Goal: Information Seeking & Learning: Learn about a topic

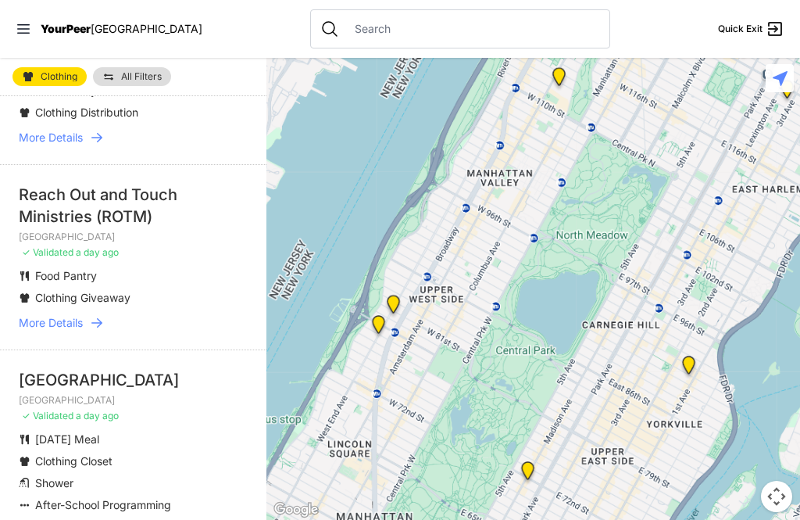
scroll to position [176, 0]
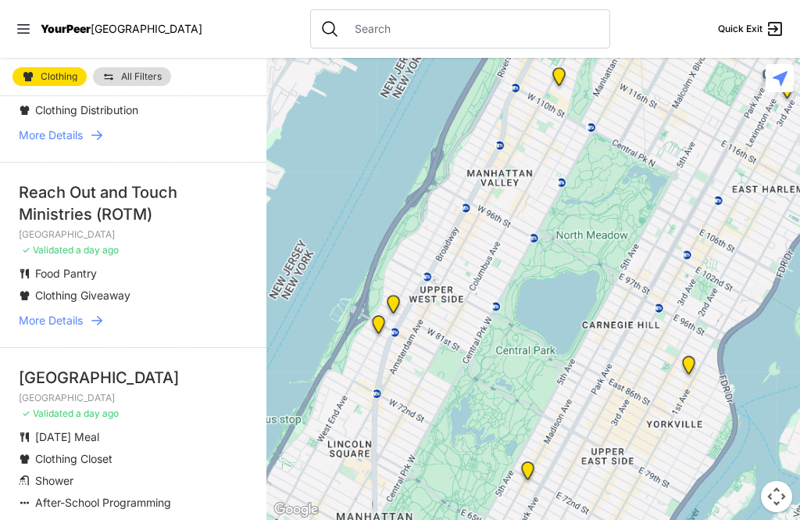
click at [117, 366] on div "[GEOGRAPHIC_DATA]" at bounding box center [133, 377] width 229 height 22
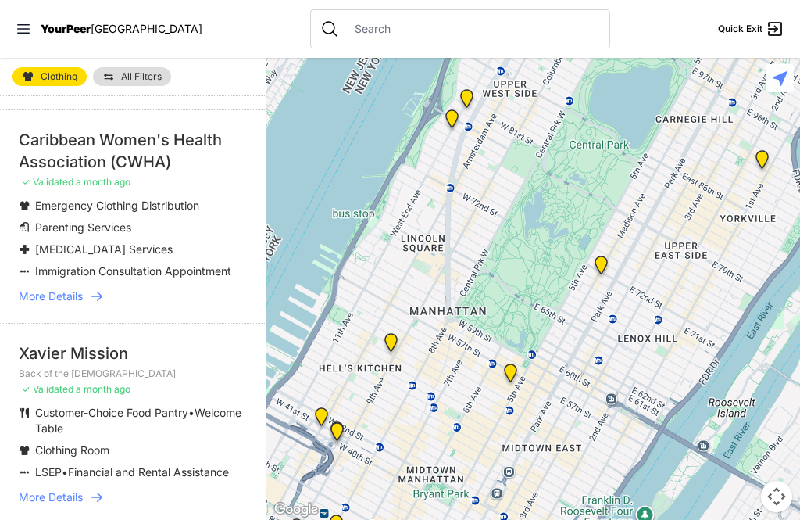
scroll to position [859, 0]
click at [45, 341] on div "Xavier Mission" at bounding box center [133, 352] width 229 height 22
click at [35, 322] on li "Xavier Mission Back of the [DEMOGRAPHIC_DATA] ✓ Validated a month ago Customer-…" at bounding box center [133, 422] width 266 height 201
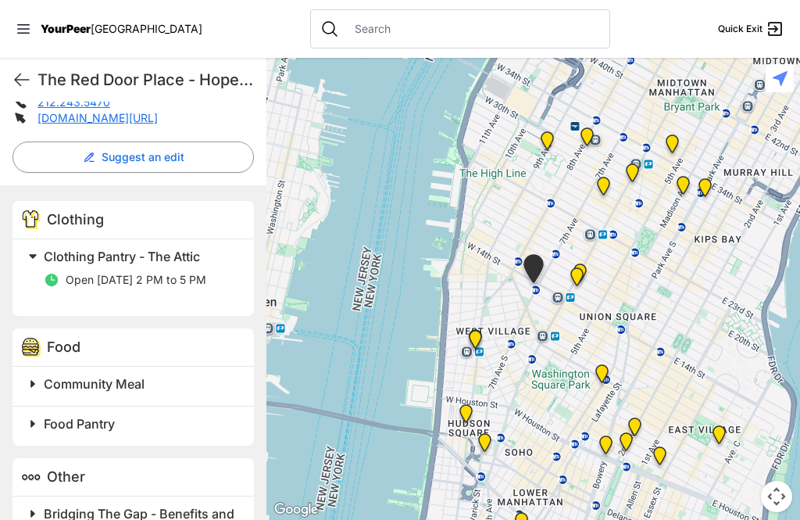
scroll to position [50, 0]
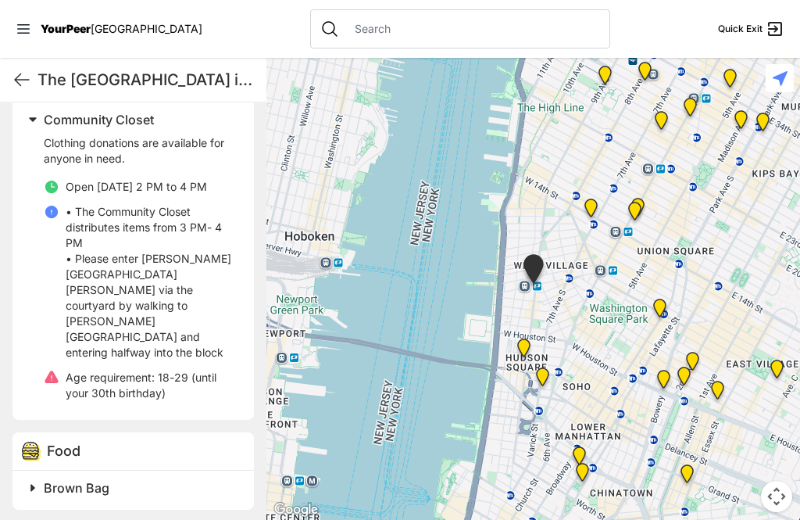
scroll to position [539, 0]
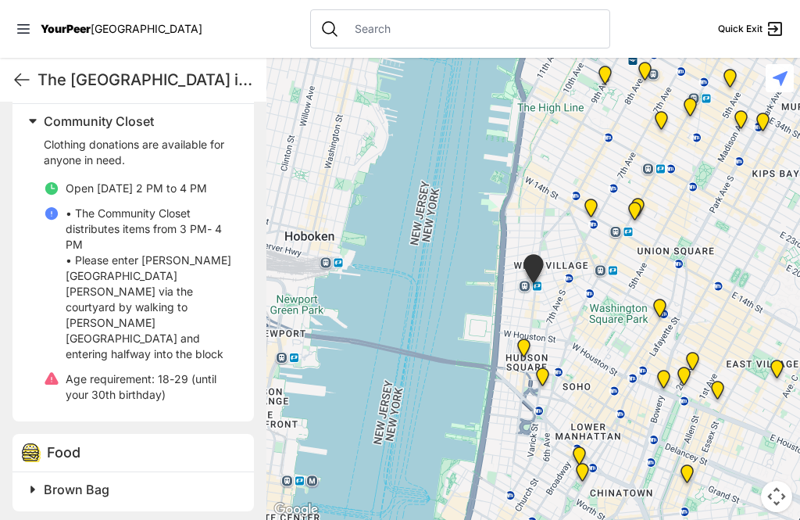
click at [66, 481] on span "Brown Bag" at bounding box center [77, 489] width 66 height 16
click at [44, 481] on span "Brown Bag" at bounding box center [77, 489] width 66 height 16
click at [41, 478] on span at bounding box center [228, 489] width 413 height 22
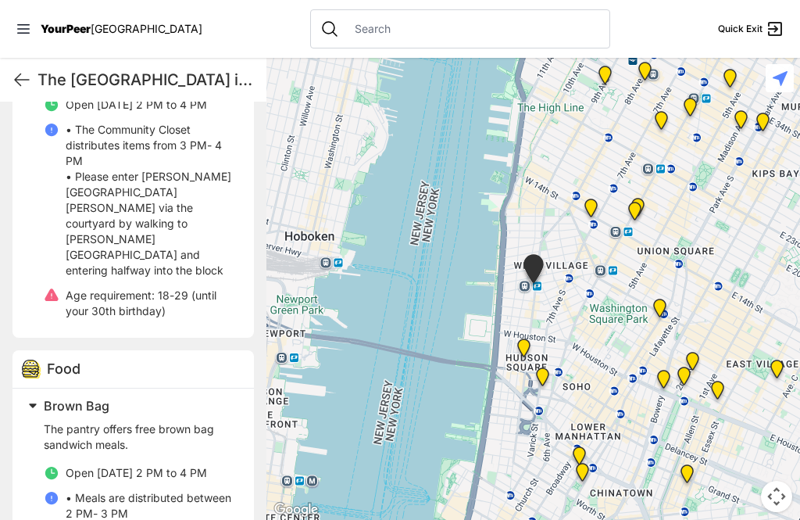
scroll to position [626, 0]
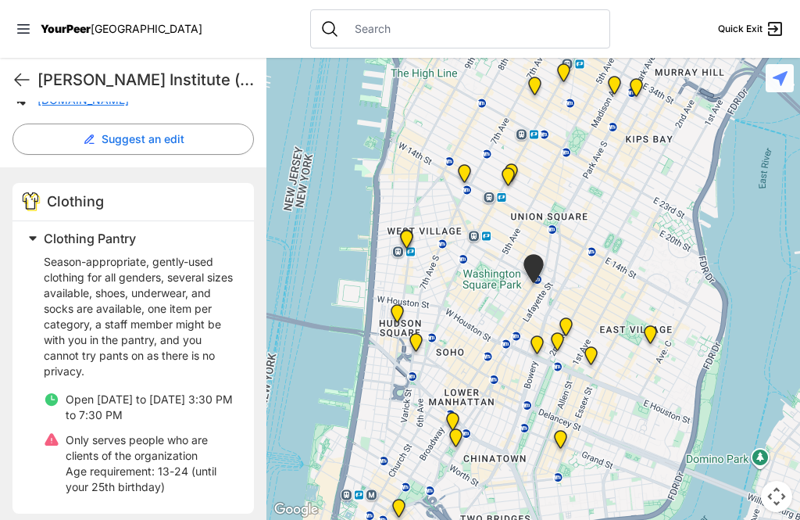
scroll to position [403, 0]
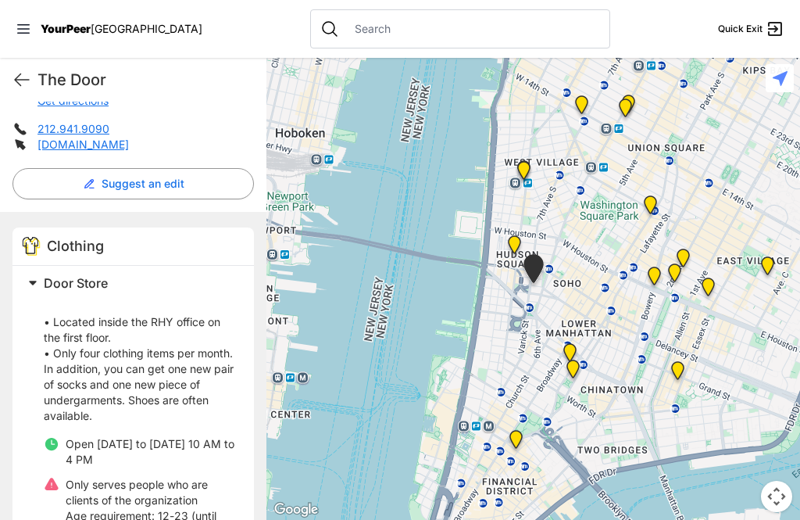
scroll to position [367, 0]
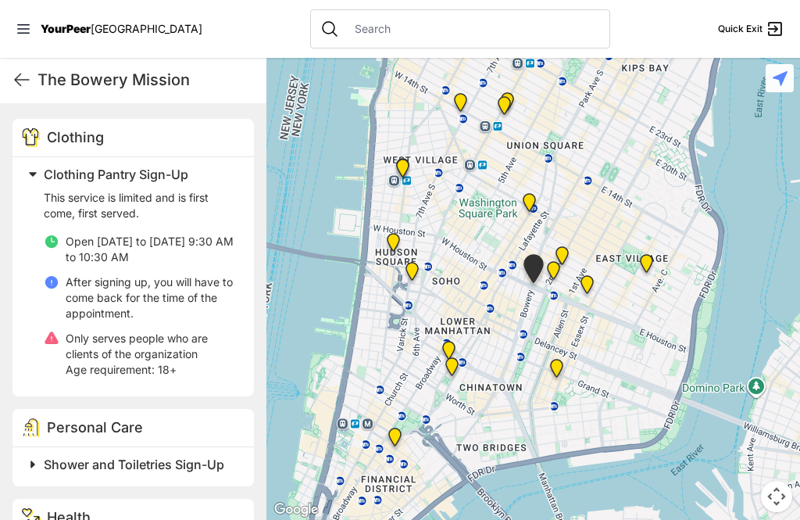
scroll to position [465, 0]
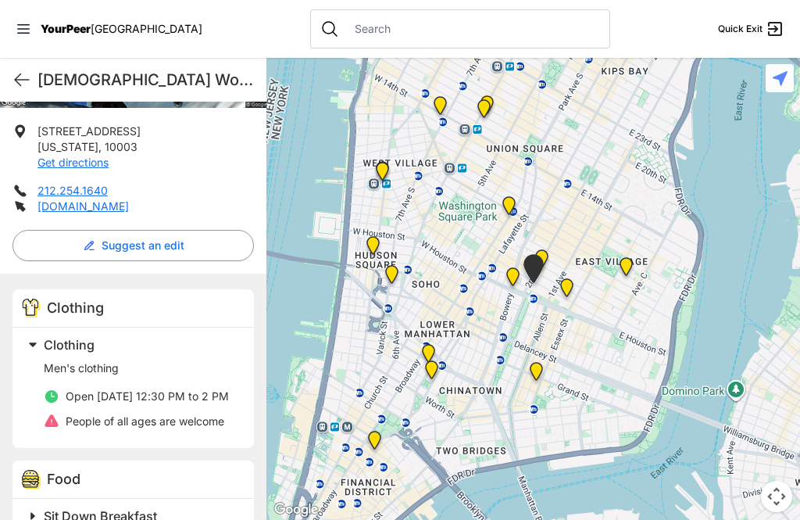
scroll to position [320, 0]
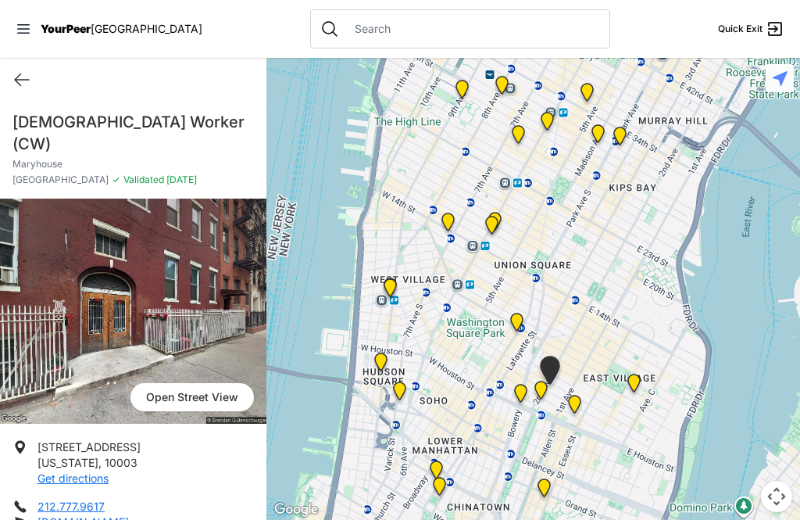
click at [20, 58] on div "Quick Exit" at bounding box center [133, 80] width 266 height 44
click at [16, 70] on icon at bounding box center [22, 79] width 19 height 19
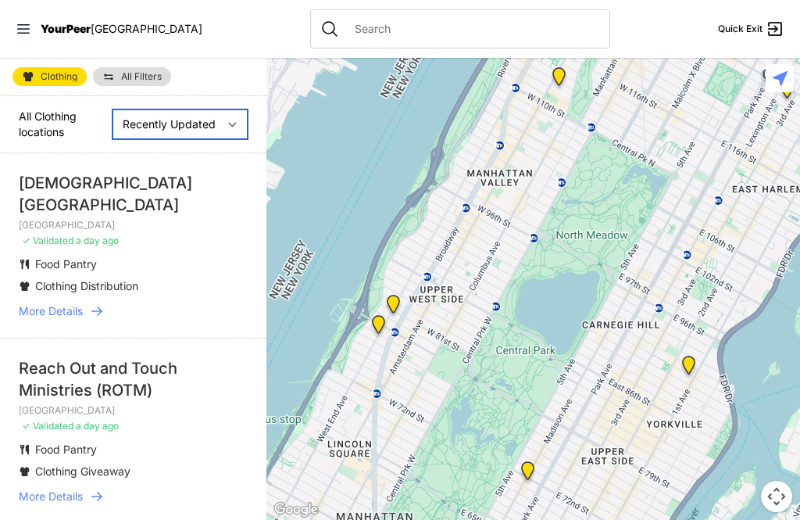
click at [113, 111] on select "Nearby Recently Updated Most Services" at bounding box center [180, 124] width 135 height 30
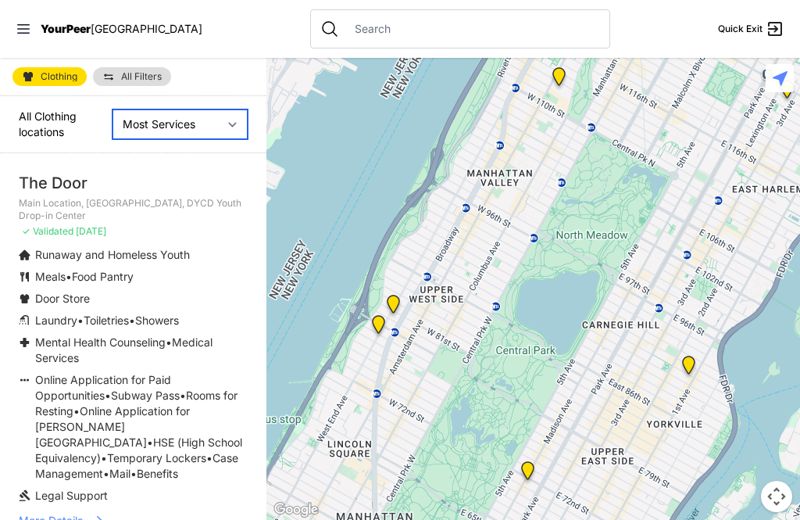
click at [152, 120] on select "Nearby Recently Updated Most Services" at bounding box center [180, 124] width 135 height 30
select select "recentlyUpdated"
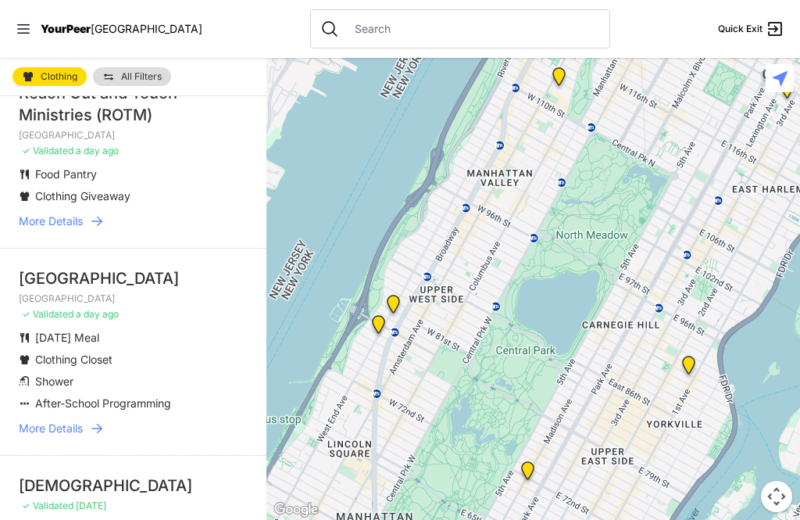
scroll to position [275, 0]
click at [52, 420] on span "More Details" at bounding box center [51, 428] width 64 height 16
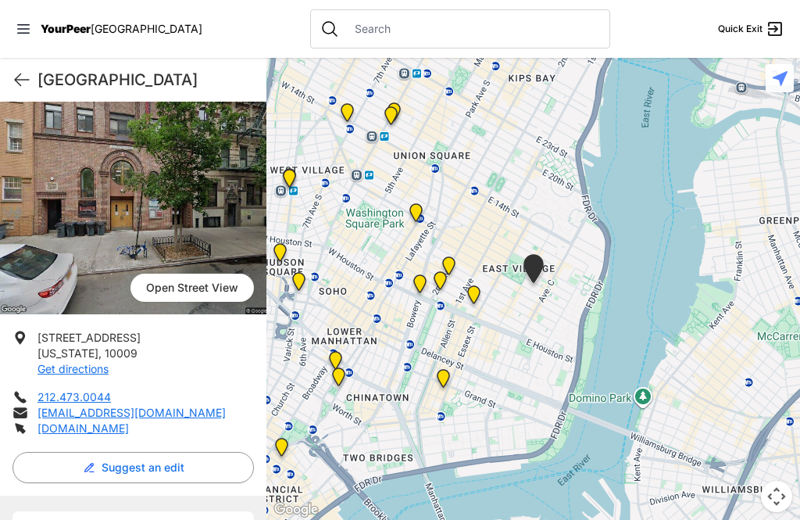
scroll to position [84, 0]
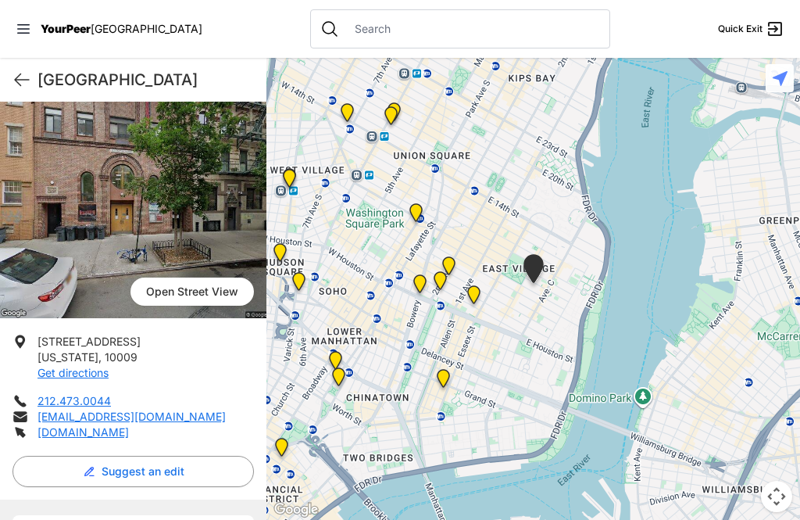
select select "recentlyUpdated"
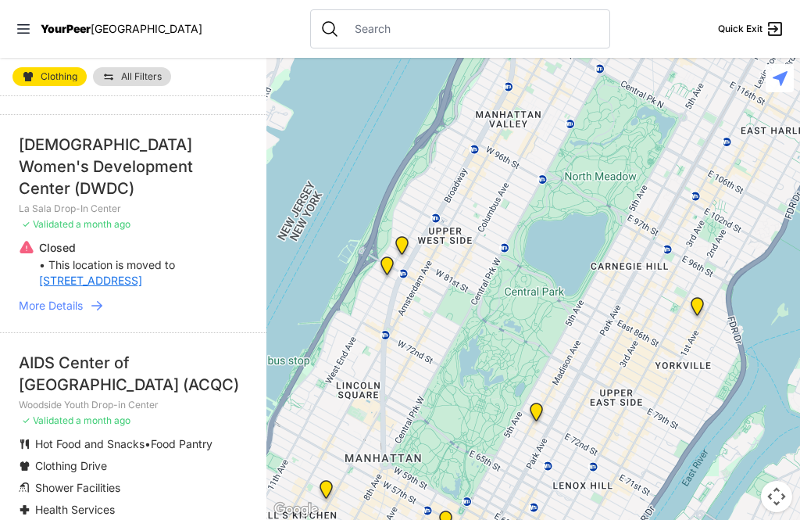
scroll to position [1923, 0]
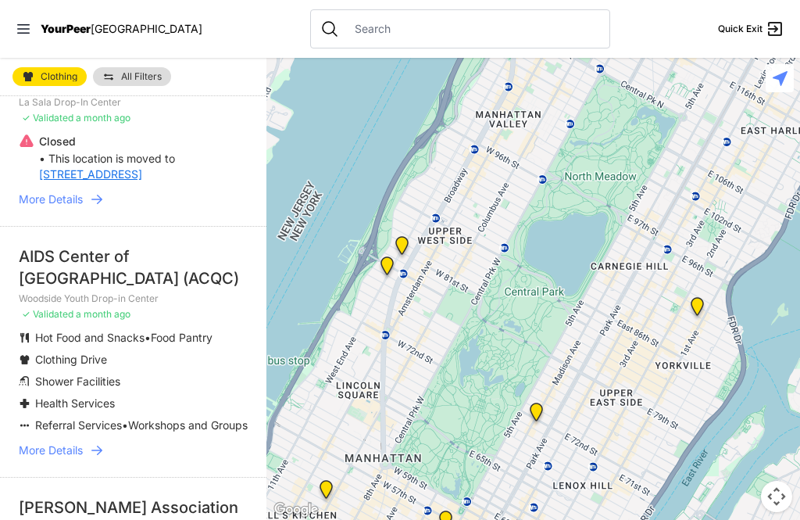
click at [70, 442] on span "More Details" at bounding box center [51, 450] width 64 height 16
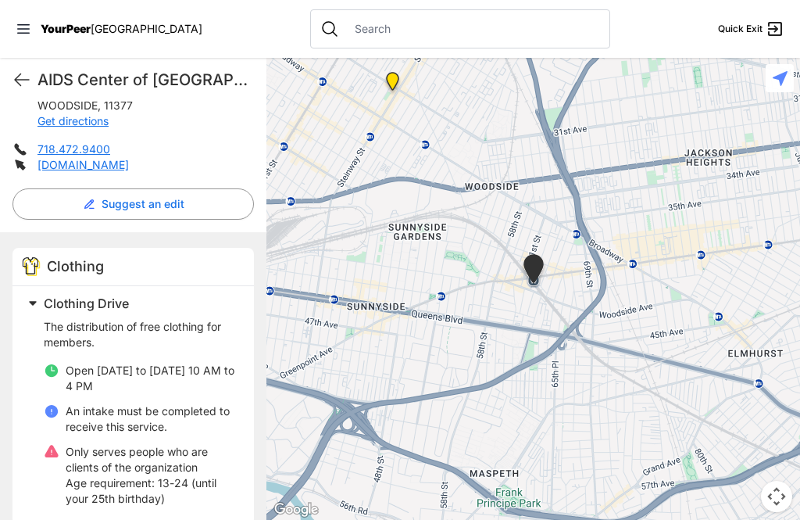
scroll to position [359, 0]
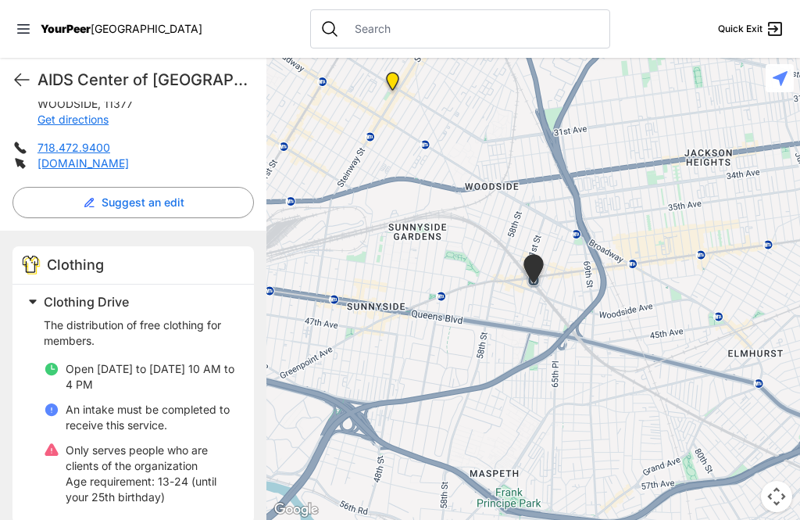
select select "recentlyUpdated"
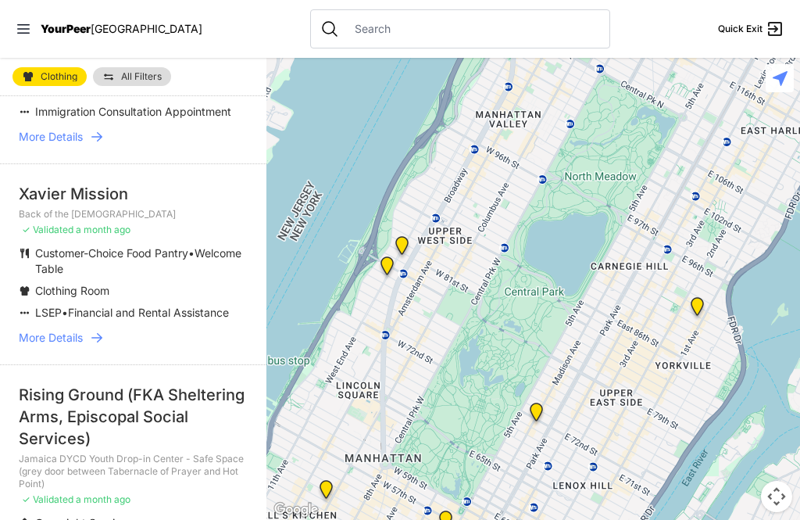
scroll to position [1099, 0]
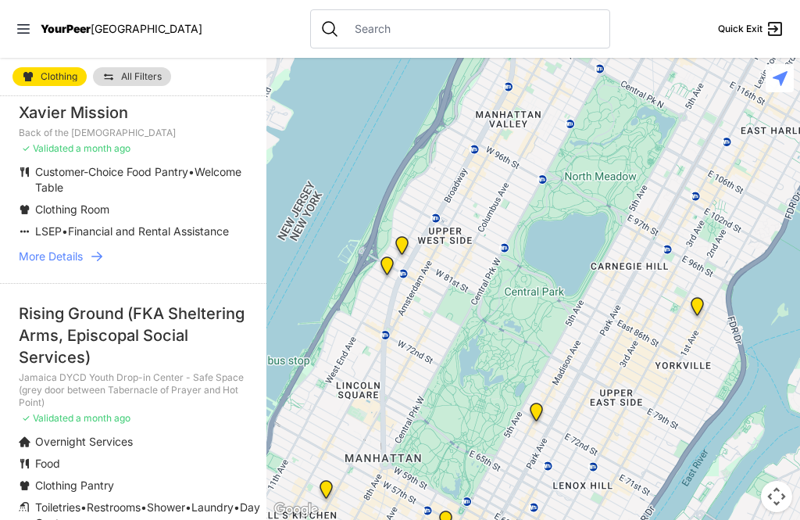
click at [120, 67] on link "All Filters" at bounding box center [132, 76] width 78 height 19
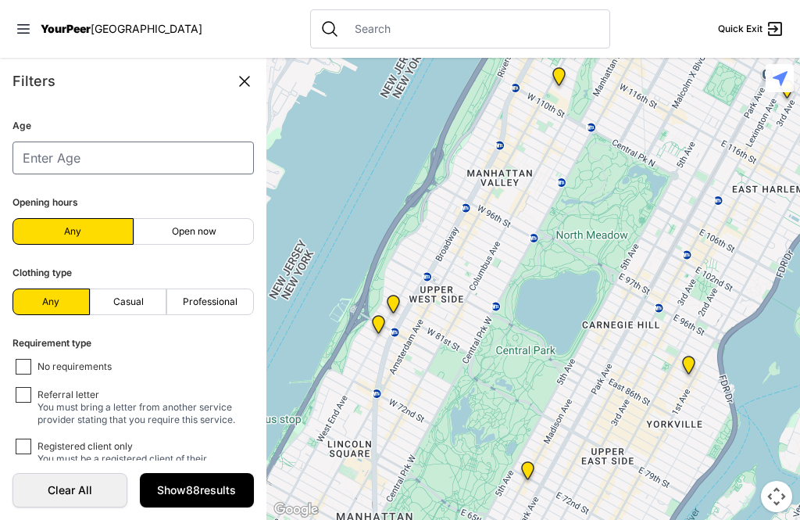
scroll to position [379, 0]
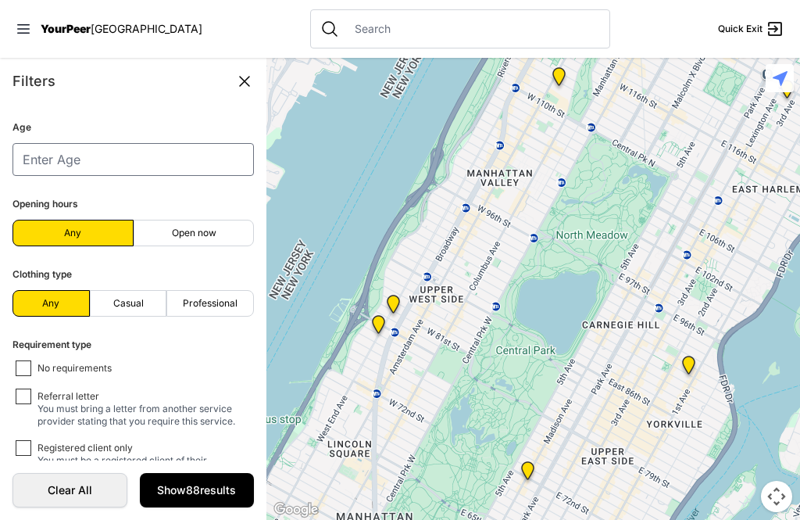
click at [30, 360] on input "No requirements" at bounding box center [24, 368] width 16 height 16
click at [24, 360] on input "No requirements" at bounding box center [24, 368] width 16 height 16
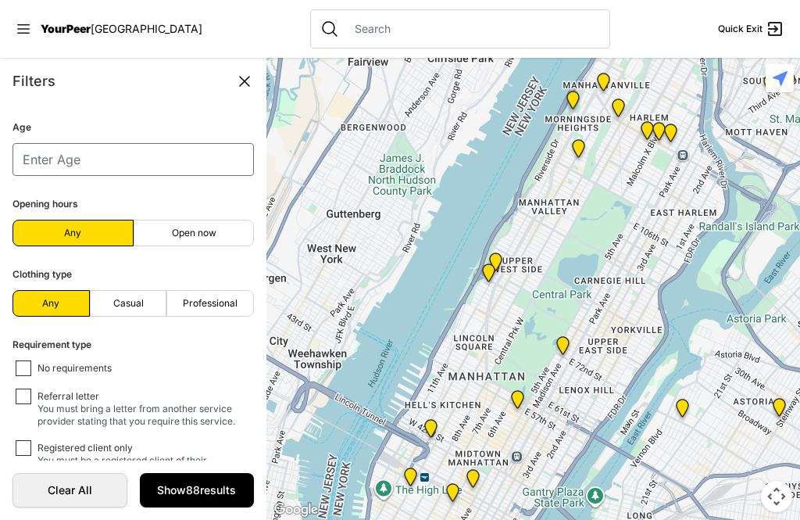
checkbox input "false"
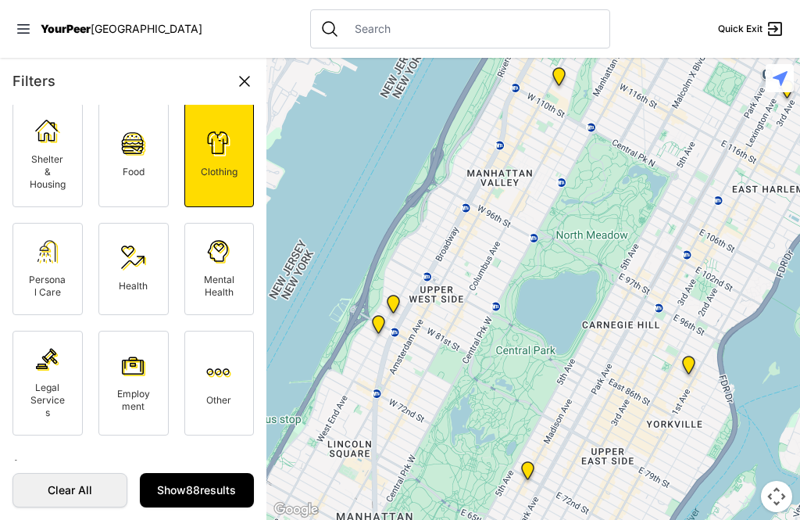
scroll to position [44, 0]
click at [191, 504] on link "Show 88 results" at bounding box center [197, 490] width 115 height 34
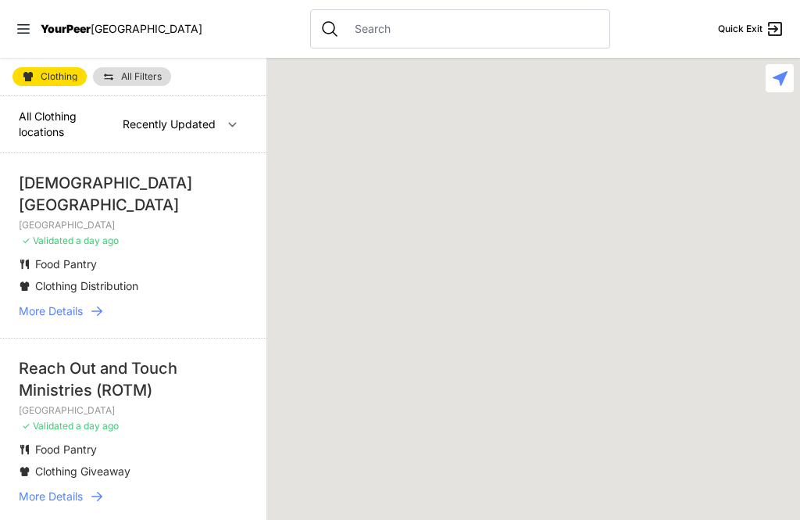
click at [141, 68] on link "All Filters" at bounding box center [132, 76] width 78 height 19
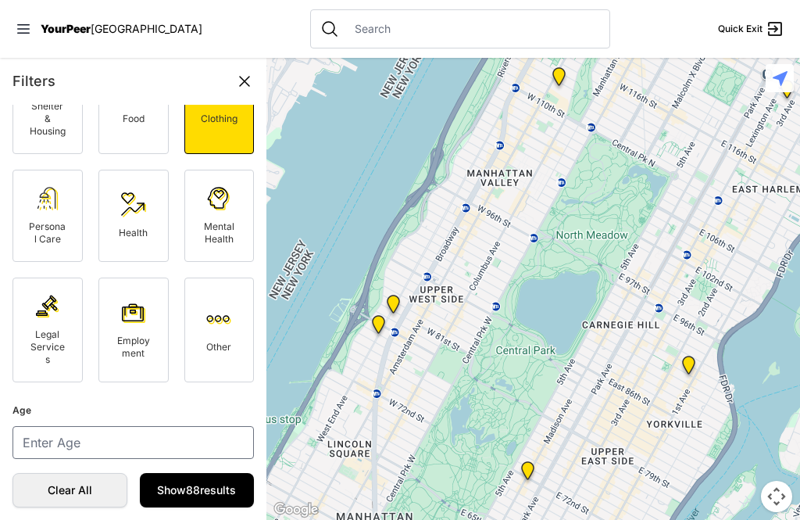
scroll to position [98, 0]
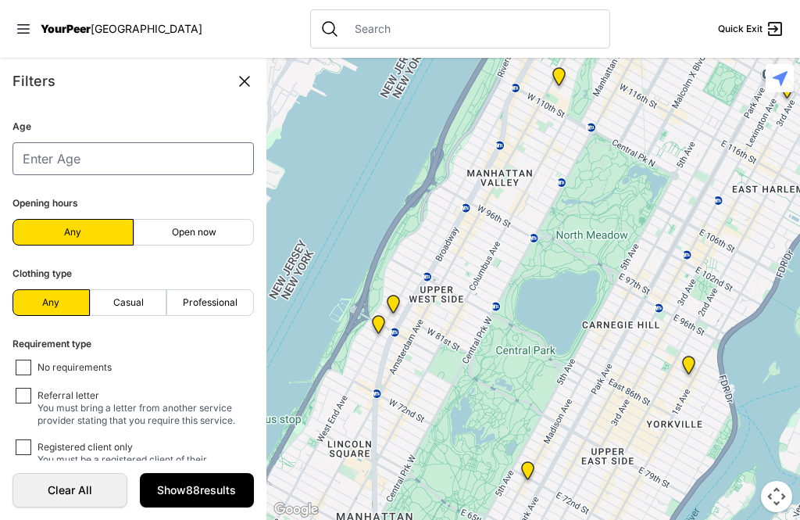
click at [19, 370] on input "No requirements" at bounding box center [24, 367] width 16 height 16
click at [27, 366] on input "No requirements" at bounding box center [24, 368] width 16 height 16
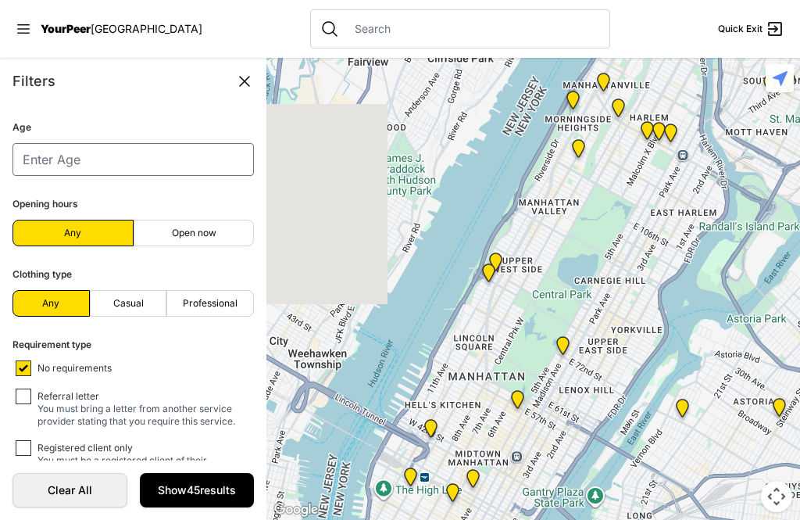
scroll to position [50, 0]
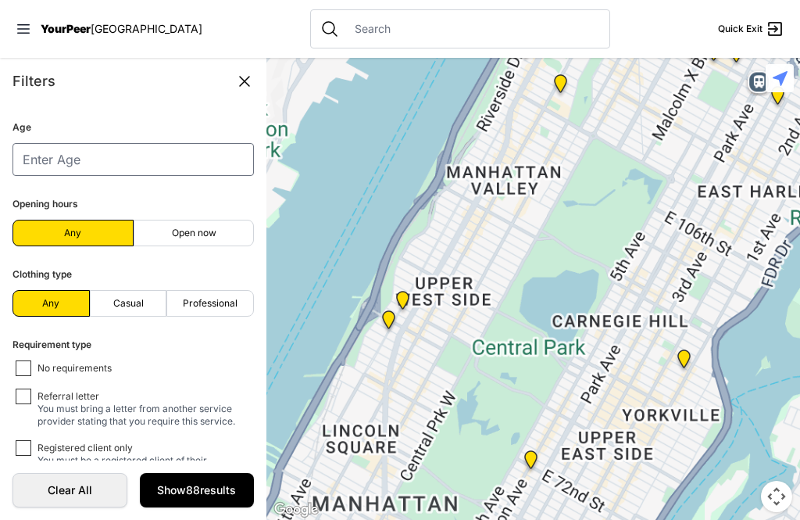
scroll to position [347, 0]
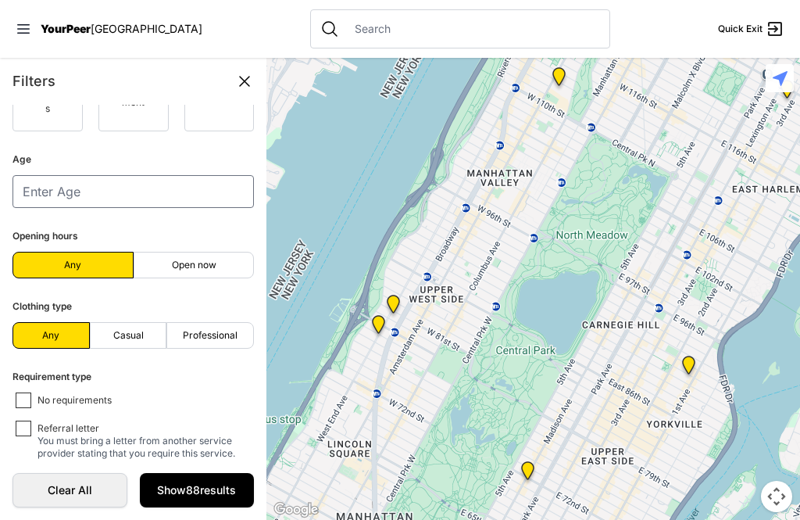
click at [24, 392] on input "No requirements" at bounding box center [24, 400] width 16 height 16
checkbox input "true"
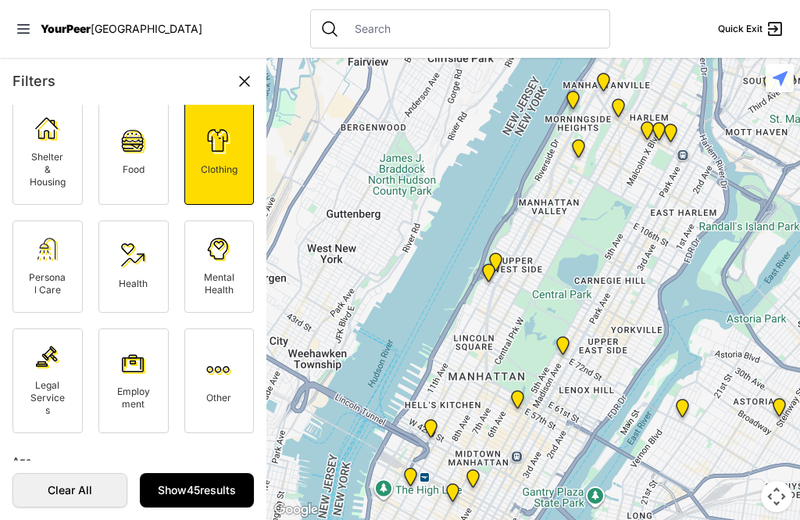
scroll to position [42, 0]
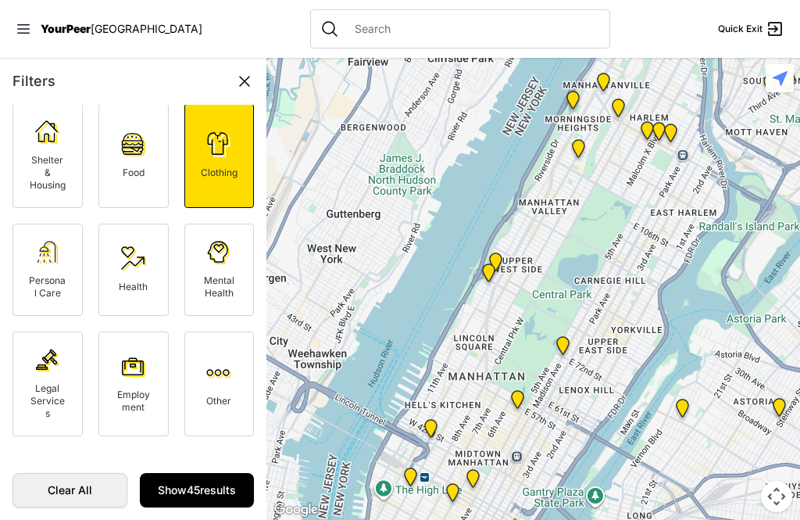
click at [212, 166] on span "Clothing" at bounding box center [219, 172] width 37 height 12
click at [216, 166] on span "Clothing" at bounding box center [219, 172] width 37 height 12
click at [41, 120] on img at bounding box center [47, 132] width 25 height 25
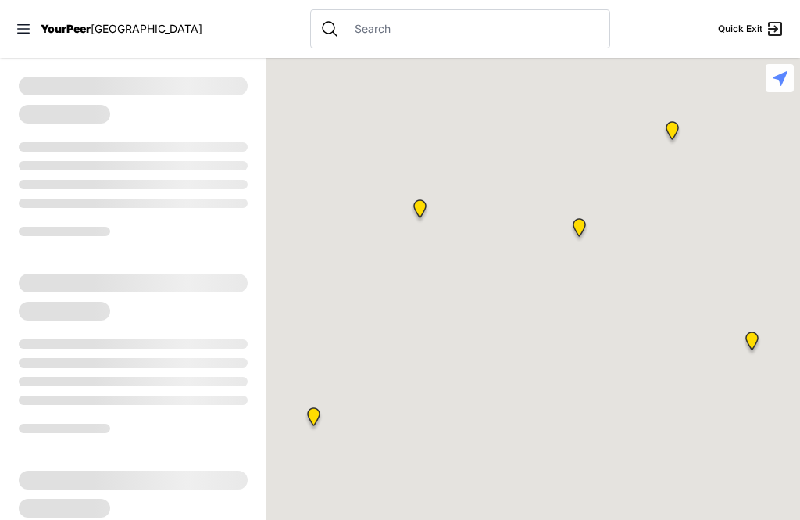
select select "recentlyUpdated"
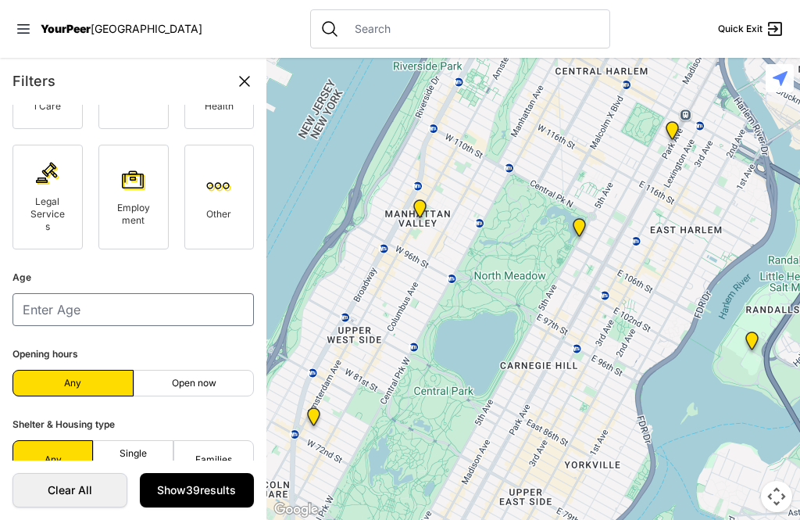
scroll to position [50, 0]
click at [148, 447] on span "Single Adult" at bounding box center [133, 459] width 48 height 25
click at [134, 459] on input "Single Adult" at bounding box center [133, 459] width 1 height 1
radio input "true"
select select "recentlyUpdated"
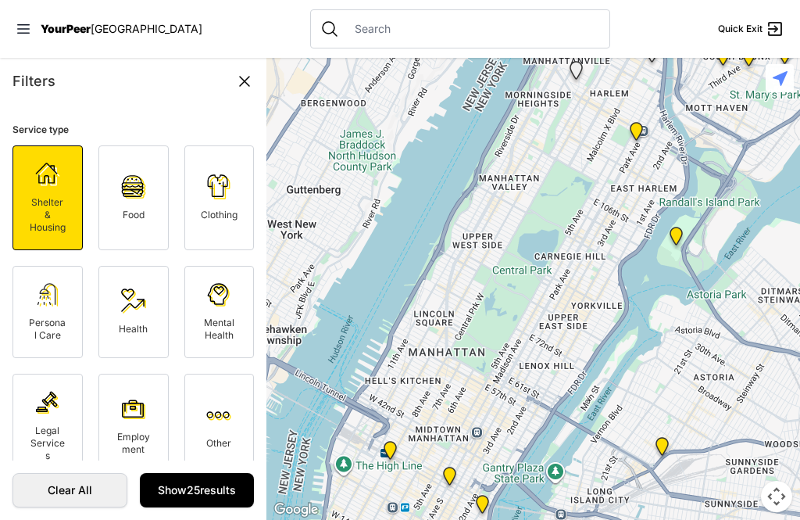
click at [200, 473] on link "Show 25 results" at bounding box center [197, 490] width 115 height 34
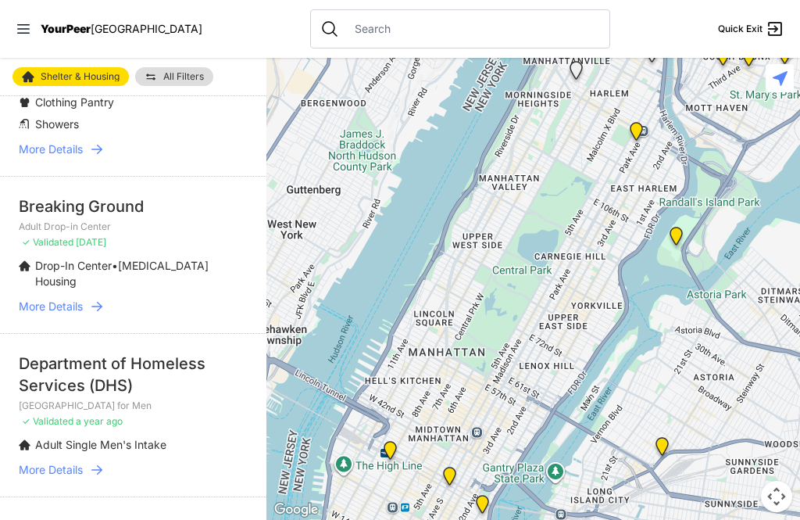
scroll to position [3254, 0]
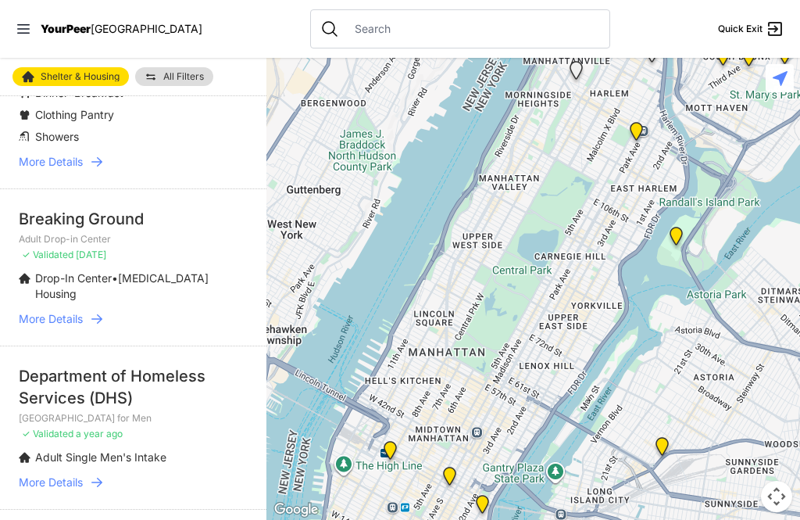
click at [57, 208] on div "Breaking Ground" at bounding box center [133, 219] width 229 height 22
click at [52, 311] on span "More Details" at bounding box center [51, 319] width 64 height 16
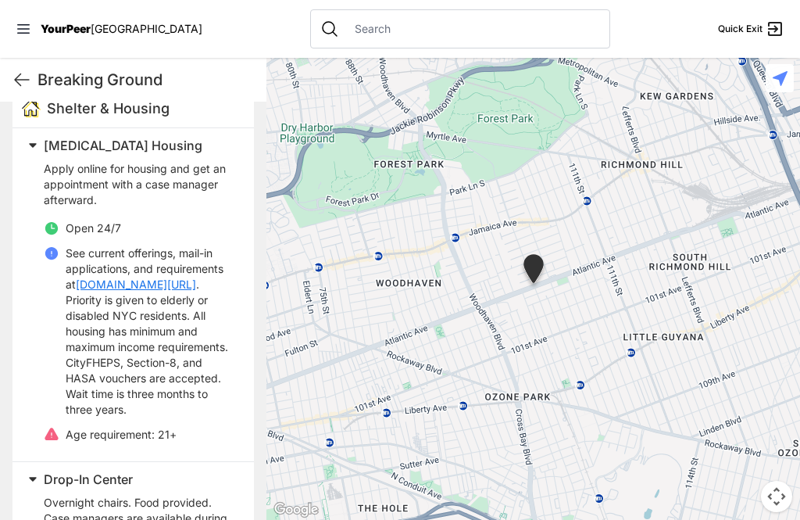
scroll to position [495, 0]
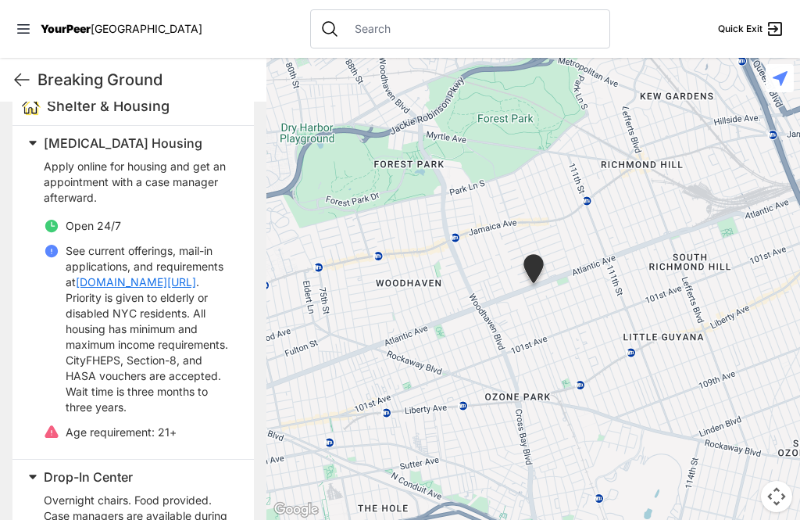
click at [192, 290] on link "breakingground.org/need-housing" at bounding box center [136, 282] width 120 height 16
